Goal: Information Seeking & Learning: Learn about a topic

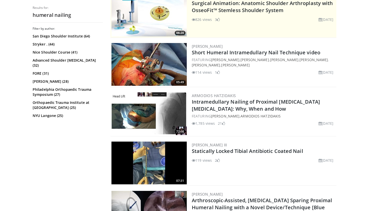
scroll to position [117, 0]
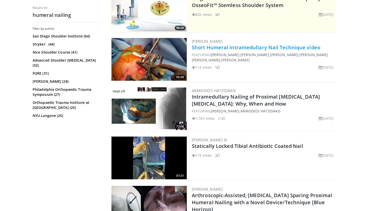
click at [216, 48] on link "Short Humeral Intramedullary Nail Technique video" at bounding box center [256, 47] width 129 height 7
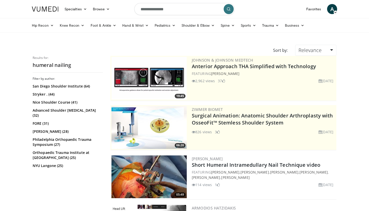
scroll to position [0, 0]
click at [162, 11] on input "**********" at bounding box center [184, 9] width 100 height 12
click at [149, 10] on input "**********" at bounding box center [184, 9] width 100 height 12
type input "**********"
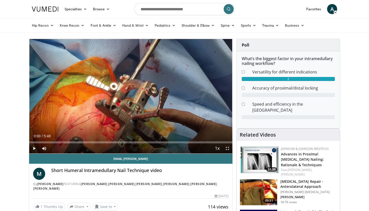
click at [35, 148] on span "Video Player" at bounding box center [34, 148] width 10 height 10
click at [228, 148] on span "Video Player" at bounding box center [228, 148] width 10 height 10
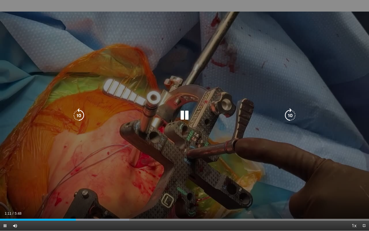
click at [77, 114] on icon "Video Player" at bounding box center [79, 115] width 14 height 14
click at [184, 117] on icon "Video Player" at bounding box center [185, 115] width 14 height 14
click at [184, 114] on icon "Video Player" at bounding box center [185, 115] width 14 height 14
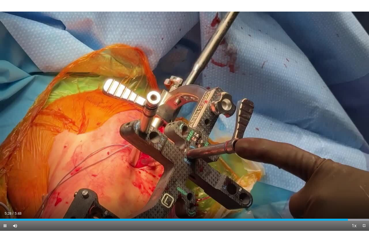
click at [365, 211] on span "Video Player" at bounding box center [364, 226] width 10 height 10
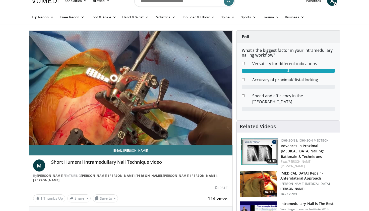
scroll to position [9, 0]
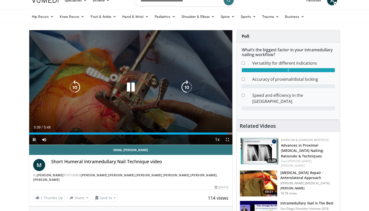
click at [128, 89] on icon "Video Player" at bounding box center [131, 87] width 14 height 14
click at [127, 88] on icon "Video Player" at bounding box center [131, 87] width 14 height 14
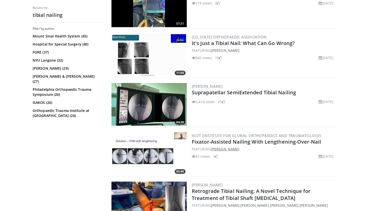
scroll to position [170, 0]
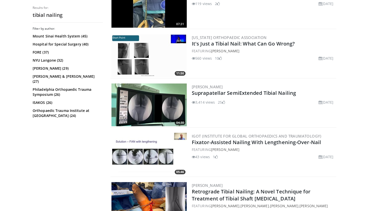
click at [145, 100] on img at bounding box center [149, 104] width 75 height 43
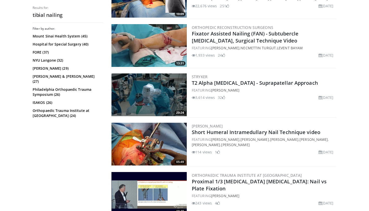
scroll to position [415, 0]
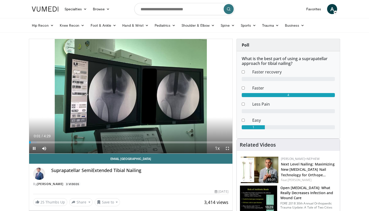
click at [228, 147] on span "Video Player" at bounding box center [228, 148] width 10 height 10
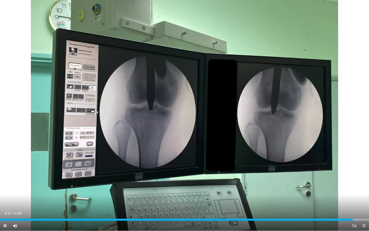
click at [364, 211] on span "Video Player" at bounding box center [364, 226] width 10 height 10
